Goal: Navigation & Orientation: Find specific page/section

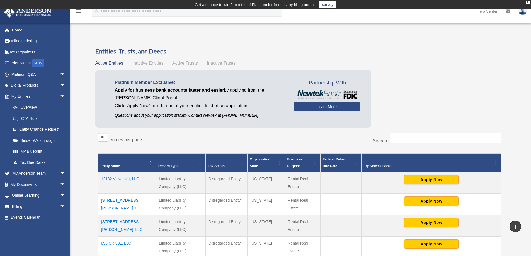
scroll to position [142, 0]
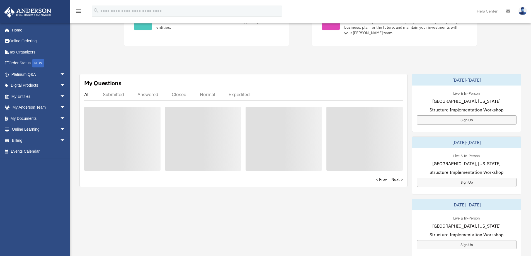
scroll to position [148, 0]
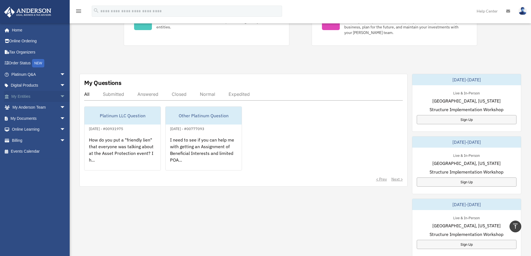
click at [15, 97] on link "My Entities arrow_drop_down" at bounding box center [39, 96] width 70 height 11
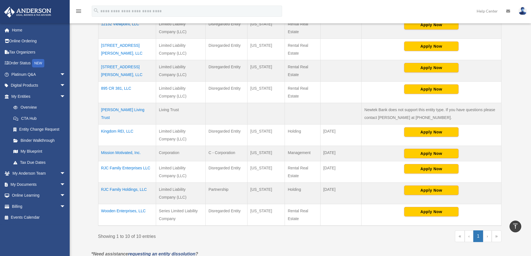
scroll to position [139, 0]
